Goal: Task Accomplishment & Management: Use online tool/utility

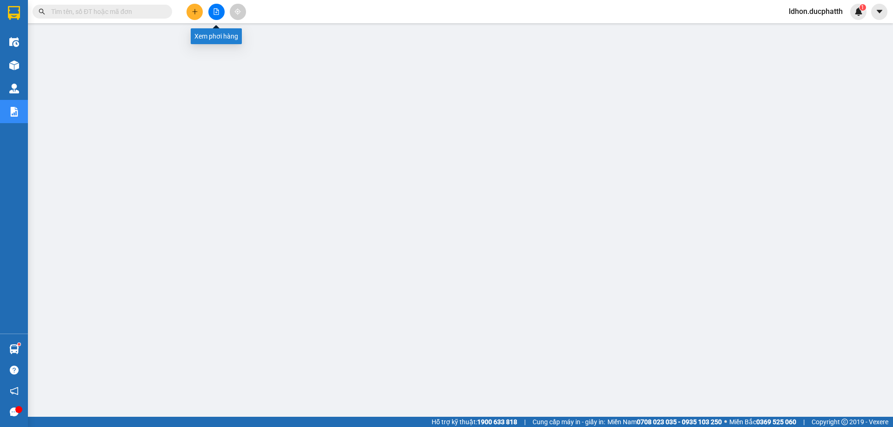
click at [216, 14] on icon "file-add" at bounding box center [216, 11] width 5 height 7
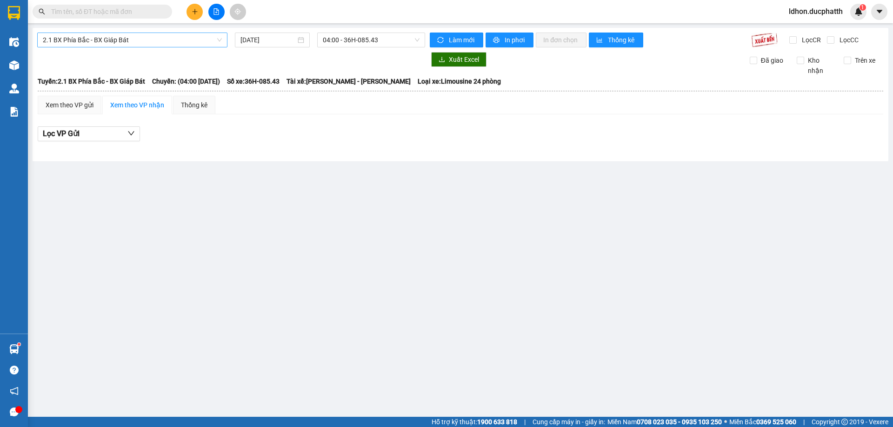
click at [150, 44] on span "2.1 BX Phía Bắc - BX Giáp Bát" at bounding box center [132, 40] width 179 height 14
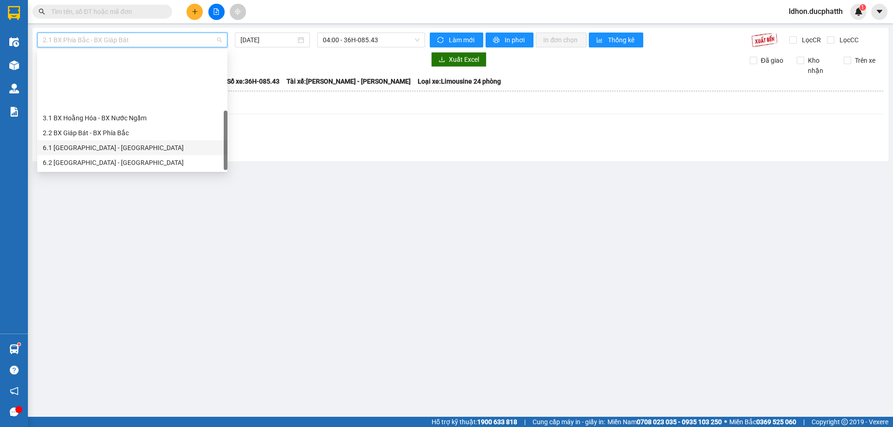
scroll to position [74, 0]
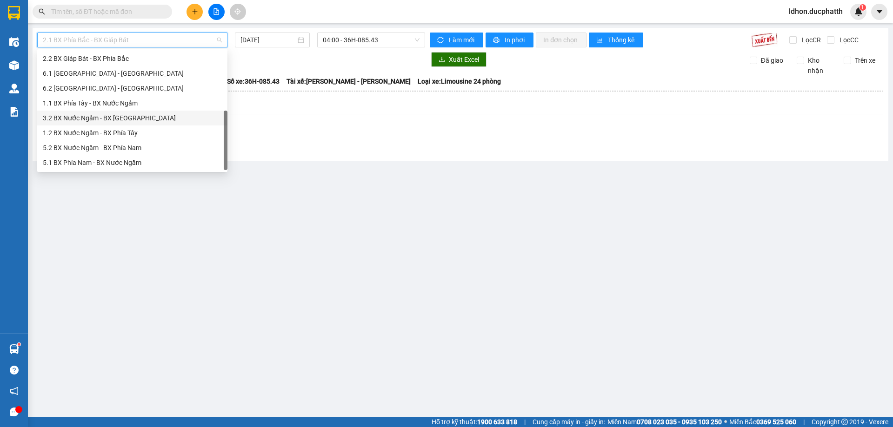
click at [99, 113] on div "3.2 BX Nước Ngầm - BX [GEOGRAPHIC_DATA]" at bounding box center [132, 118] width 179 height 10
type input "[DATE]"
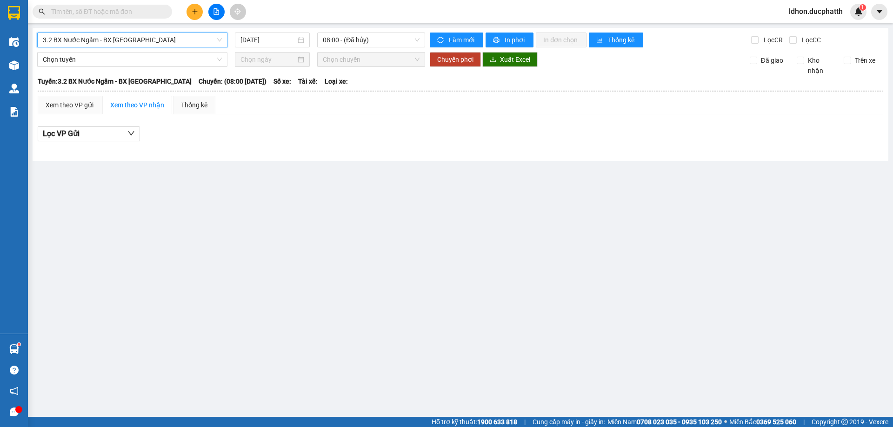
click at [141, 46] on span "3.2 BX Nước Ngầm - BX [GEOGRAPHIC_DATA]" at bounding box center [132, 40] width 179 height 14
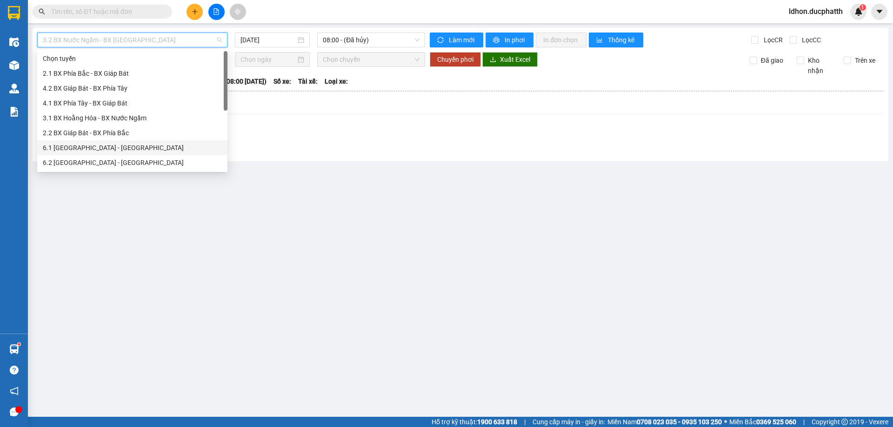
scroll to position [74, 0]
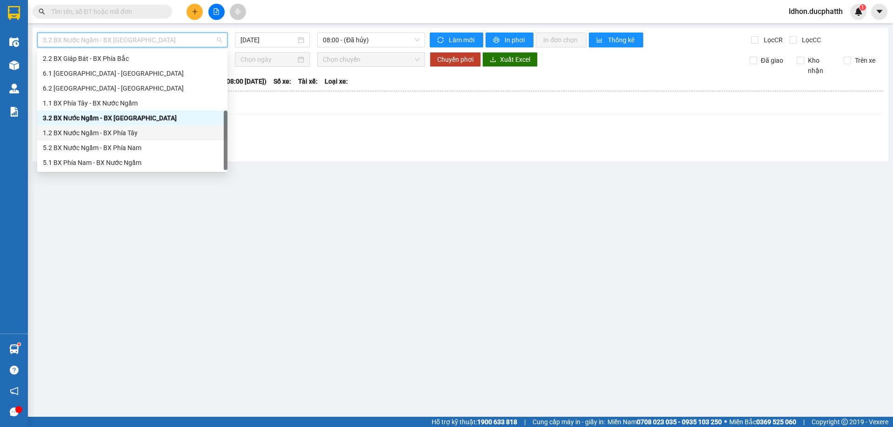
click at [91, 135] on div "1.2 BX Nước Ngầm - BX Phía Tây" at bounding box center [132, 133] width 179 height 10
type input "[DATE]"
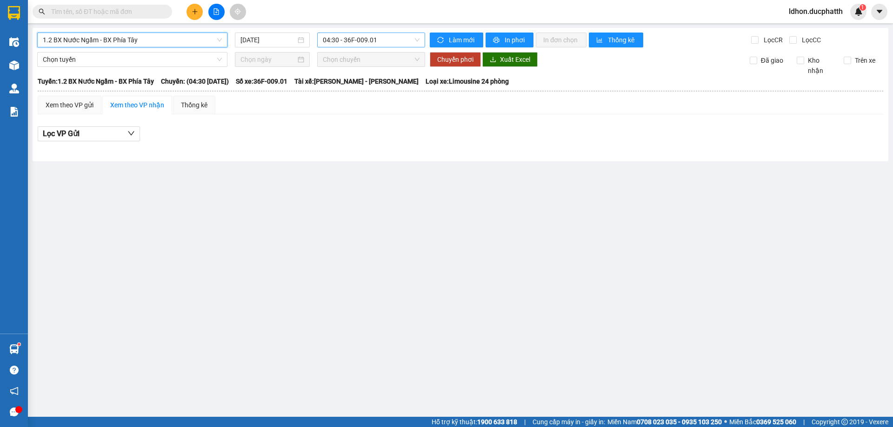
click at [392, 47] on div "04:30 - 36F-009.01" at bounding box center [371, 40] width 108 height 15
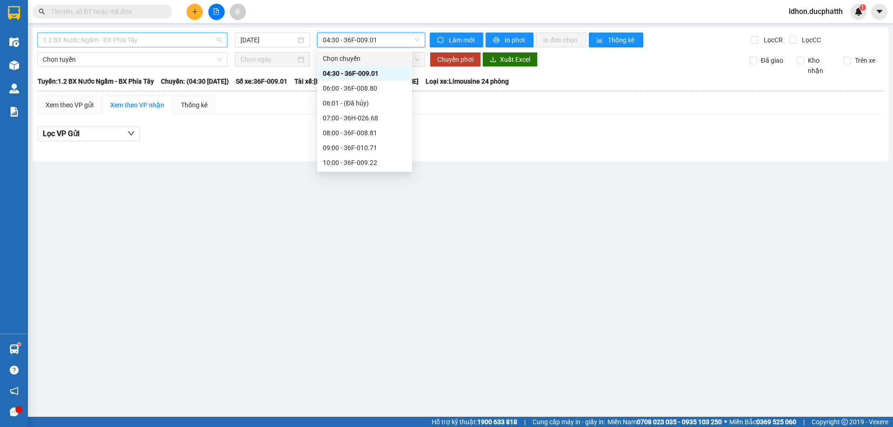
click at [170, 41] on span "1.2 BX Nước Ngầm - BX Phía Tây" at bounding box center [132, 40] width 179 height 14
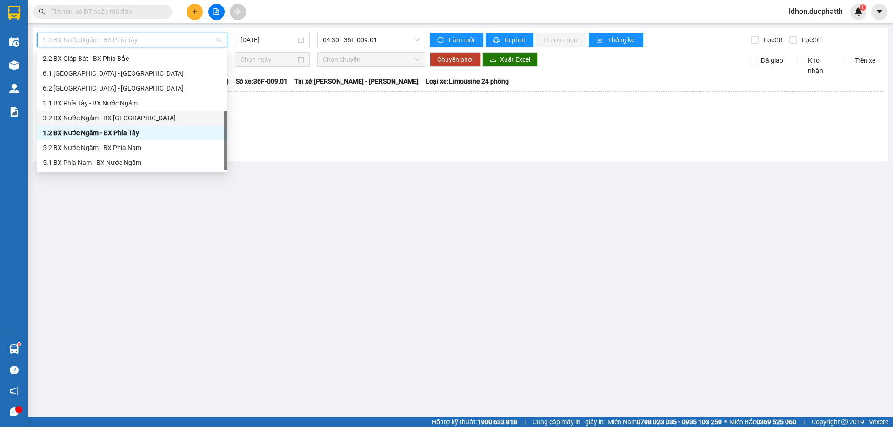
click at [93, 116] on div "3.2 BX Nước Ngầm - BX [GEOGRAPHIC_DATA]" at bounding box center [132, 118] width 179 height 10
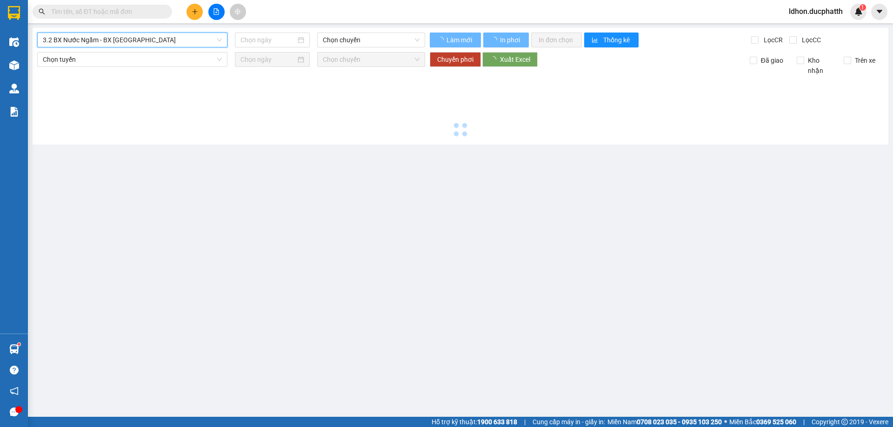
type input "[DATE]"
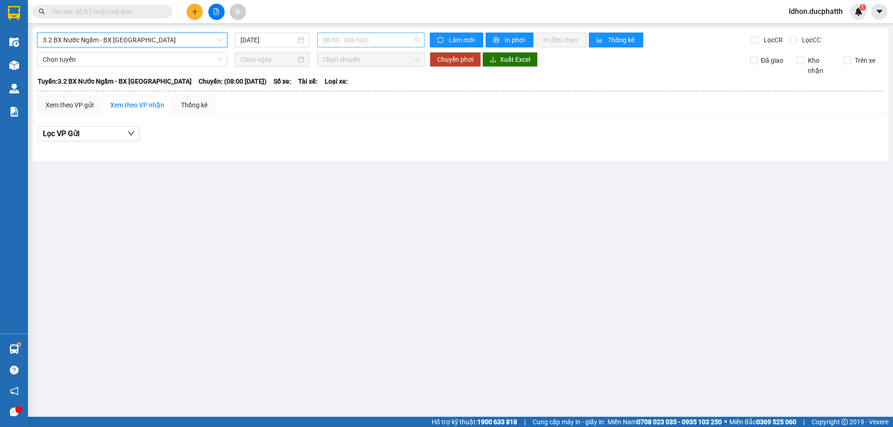
click at [348, 35] on span "08:00 - (Đã hủy)" at bounding box center [371, 40] width 97 height 14
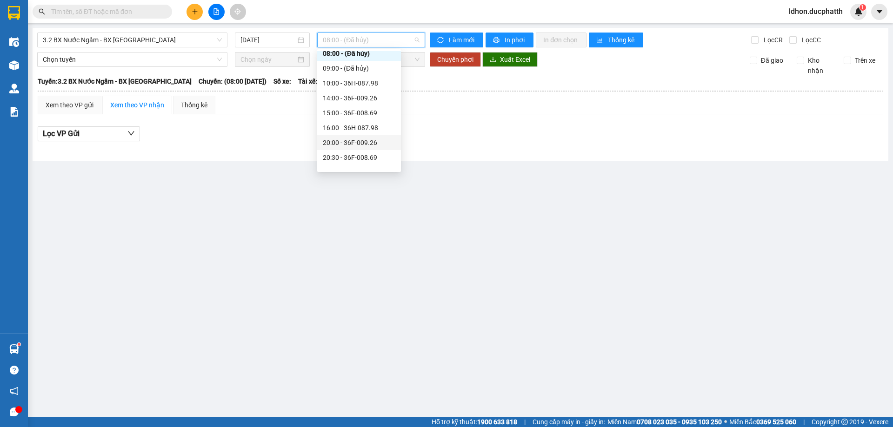
scroll to position [30, 0]
click at [350, 86] on div "14:00 - 36F-009.26" at bounding box center [359, 88] width 73 height 10
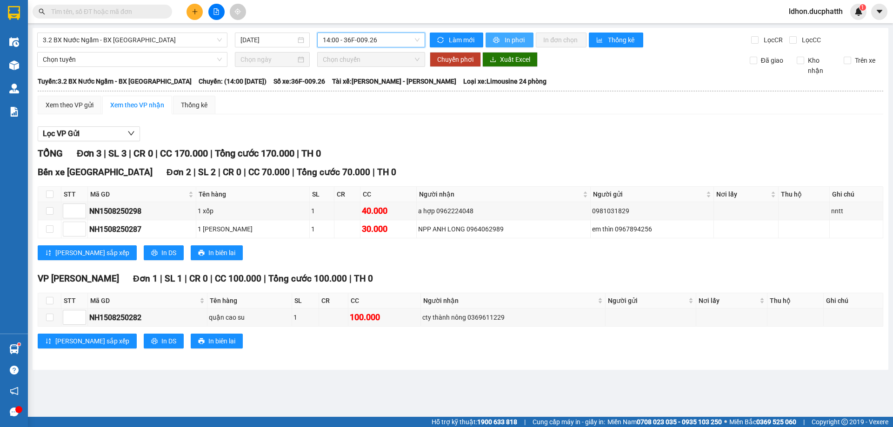
click at [505, 44] on span "In phơi" at bounding box center [515, 40] width 21 height 10
click at [486, 155] on div "TỔNG Đơn 3 | SL 3 | CR 0 | CC 170.000 | Tổng cước 170.000 | TH 0" at bounding box center [461, 154] width 846 height 14
